Goal: Task Accomplishment & Management: Use online tool/utility

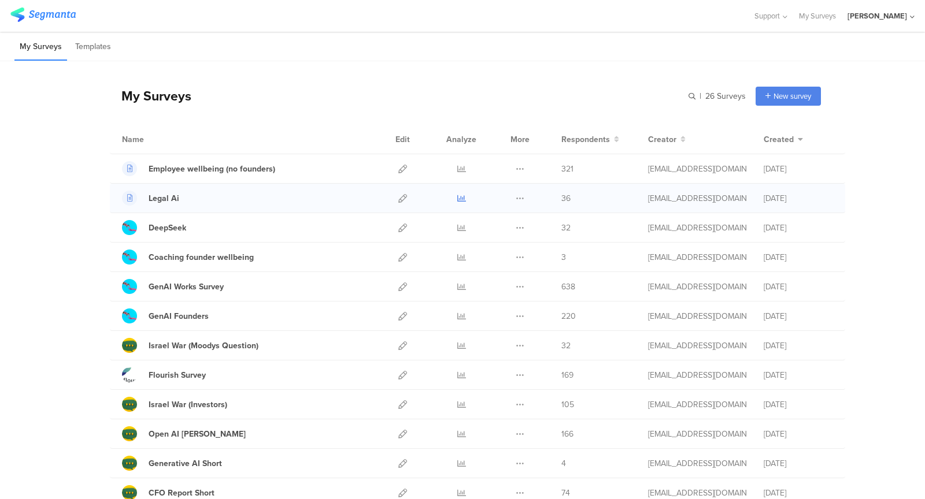
click at [461, 195] on icon at bounding box center [461, 198] width 9 height 9
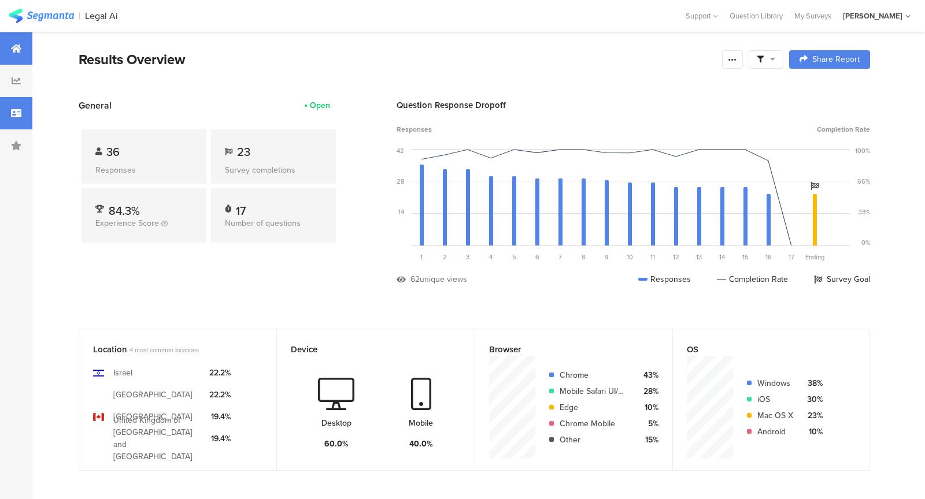
click at [20, 116] on icon at bounding box center [16, 113] width 10 height 9
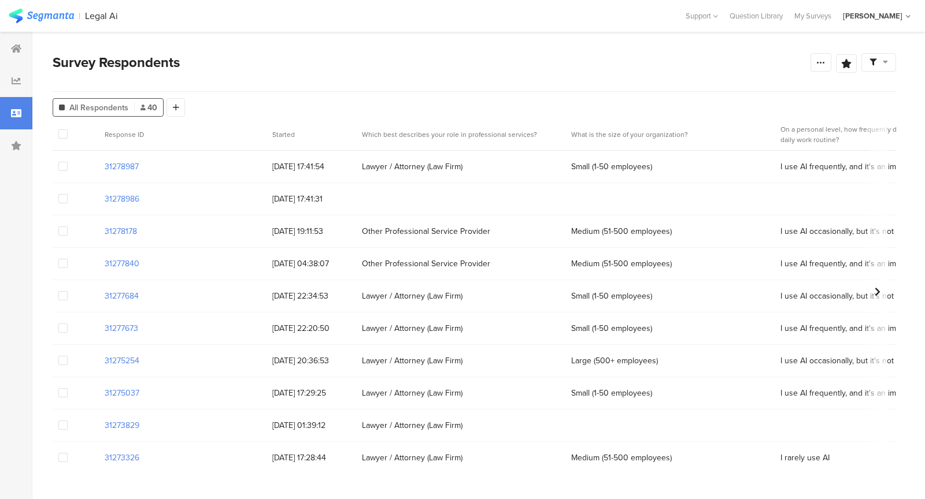
drag, startPoint x: 295, startPoint y: 304, endPoint x: 294, endPoint y: 201, distance: 102.9
click at [294, 328] on span "[DATE] 22:20:50" at bounding box center [311, 328] width 78 height 12
click at [294, 295] on span "[DATE] 22:34:53" at bounding box center [311, 296] width 78 height 12
click at [294, 266] on span "[DATE] 04:38:07" at bounding box center [311, 264] width 78 height 12
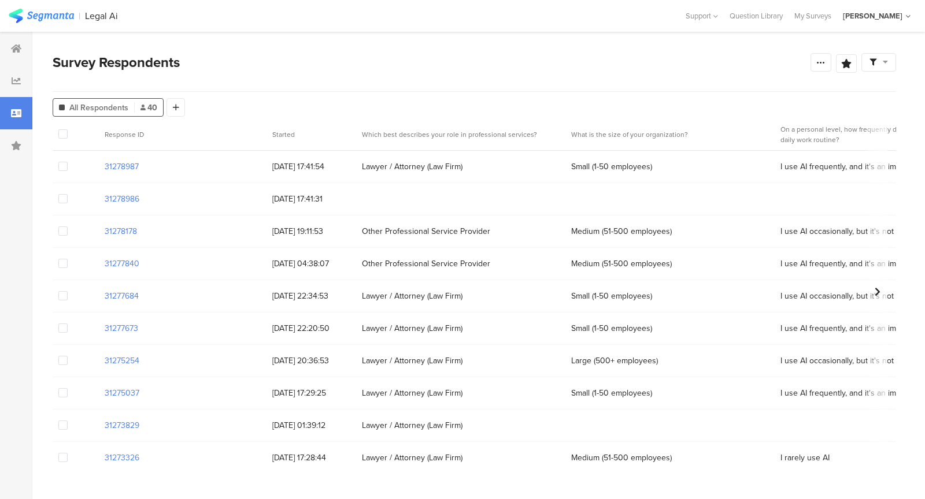
click at [305, 228] on span "[DATE] 19:11:53" at bounding box center [311, 231] width 78 height 12
click at [306, 166] on span "[DATE] 17:41:54" at bounding box center [311, 167] width 78 height 12
